Goal: Information Seeking & Learning: Check status

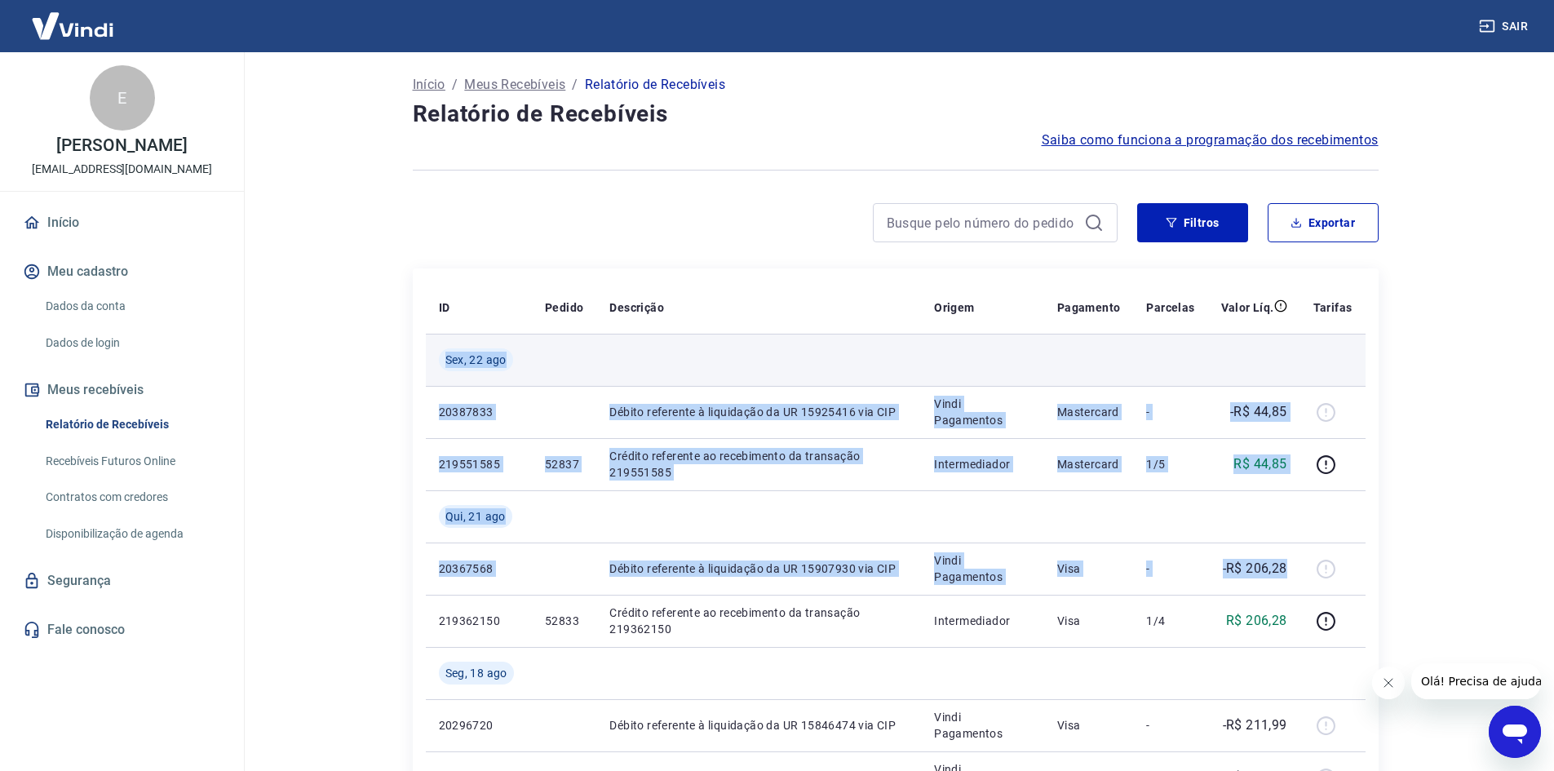
drag, startPoint x: 1288, startPoint y: 567, endPoint x: 434, endPoint y: 352, distance: 880.7
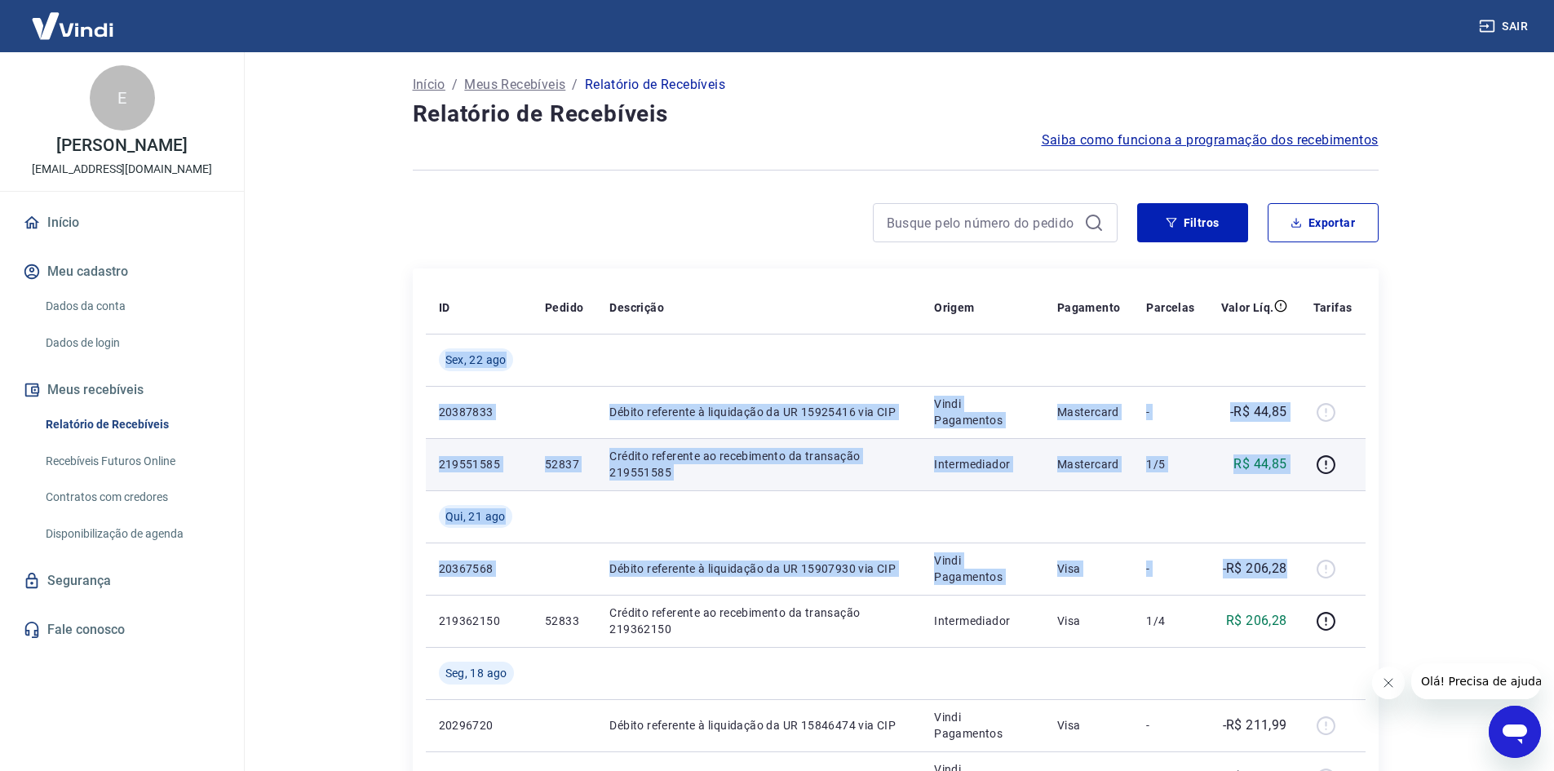
click at [689, 459] on p "Crédito referente ao recebimento da transação 219551585" at bounding box center [758, 464] width 299 height 33
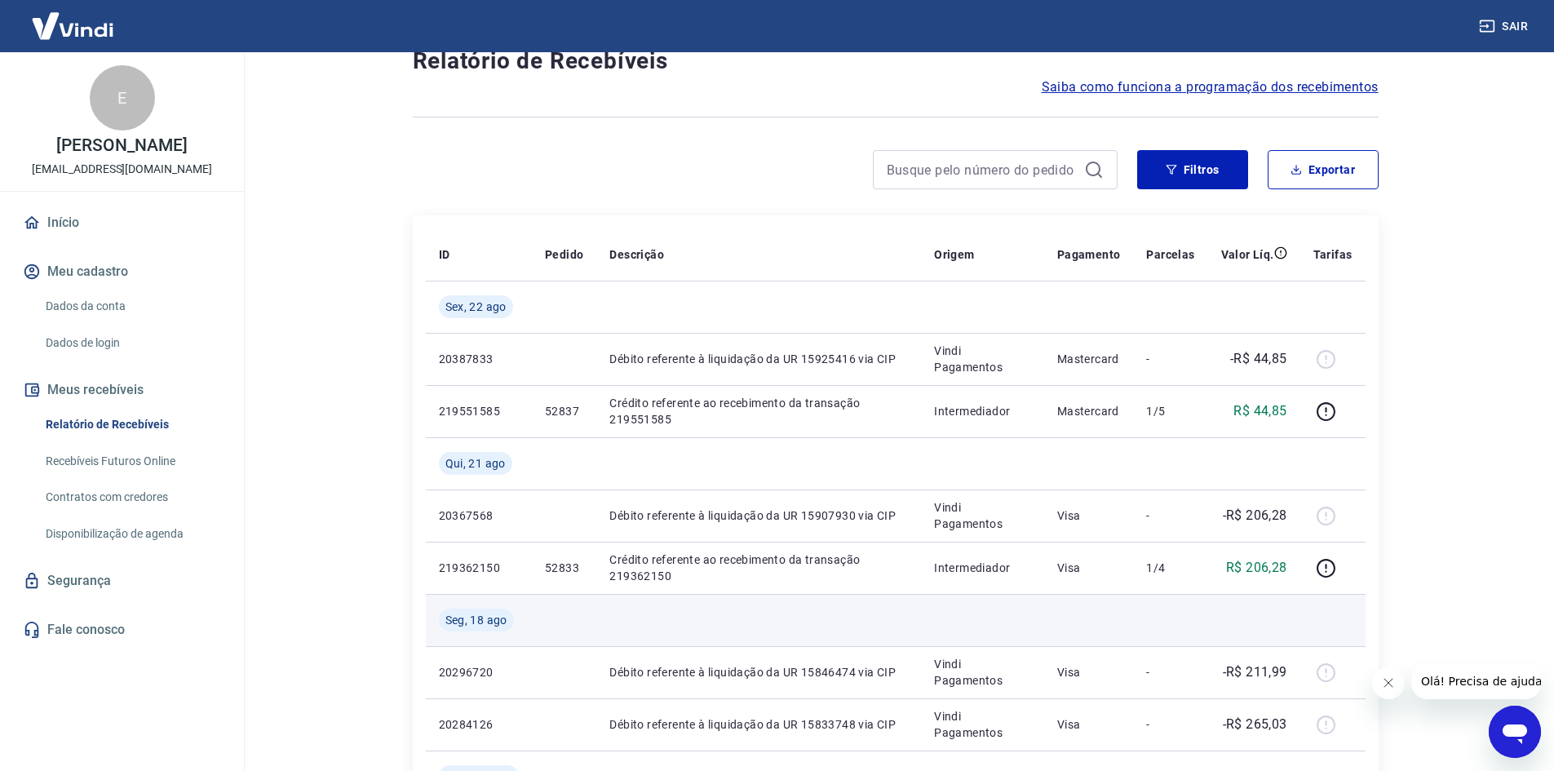
scroll to position [82, 0]
